Goal: Transaction & Acquisition: Purchase product/service

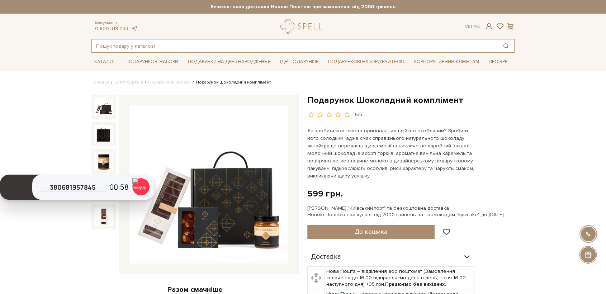
click at [120, 47] on input "text" at bounding box center [295, 45] width 406 height 13
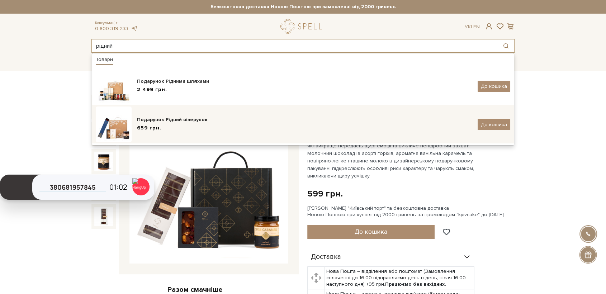
type input "рідний"
click at [182, 127] on div "659 грн." at bounding box center [304, 128] width 335 height 8
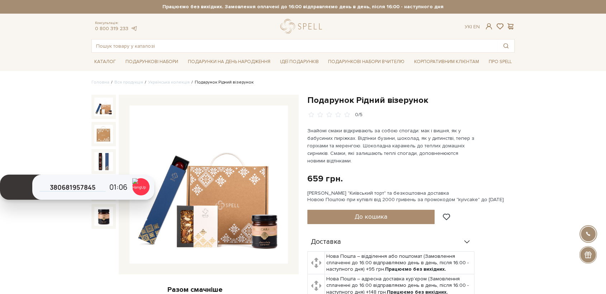
click at [369, 175] on div "659 грн. Оплата частинами:" at bounding box center [410, 178] width 207 height 11
drag, startPoint x: 356, startPoint y: 99, endPoint x: 426, endPoint y: 104, distance: 69.4
click at [426, 104] on h1 "Подарунок Рідний візерунок" at bounding box center [410, 100] width 207 height 11
copy h1 "Рідний візерунок"
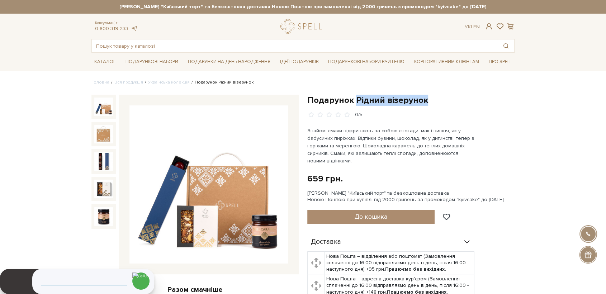
click at [443, 99] on h1 "Подарунок Рідний візерунок" at bounding box center [410, 100] width 207 height 11
click at [369, 111] on div "Подарунок Рідний візерунок 0/5" at bounding box center [410, 107] width 207 height 24
drag, startPoint x: 308, startPoint y: 99, endPoint x: 423, endPoint y: 101, distance: 114.8
click at [423, 101] on h1 "Подарунок Рідний візерунок" at bounding box center [410, 100] width 207 height 11
copy h1 "Подарунок Рідний візерунок"
